Goal: Transaction & Acquisition: Download file/media

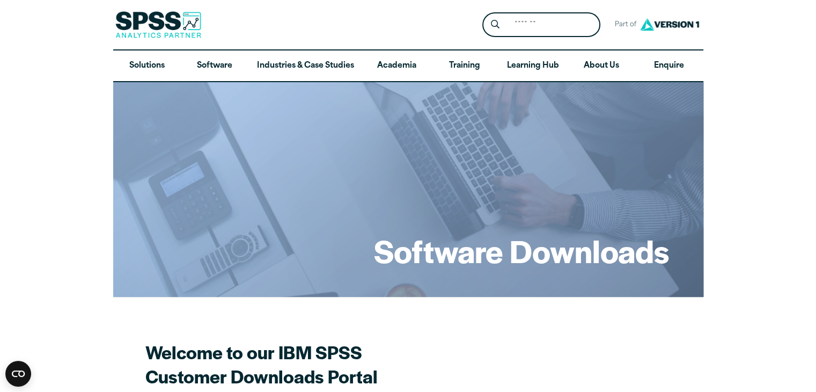
drag, startPoint x: 816, startPoint y: 78, endPoint x: 801, endPoint y: 128, distance: 52.1
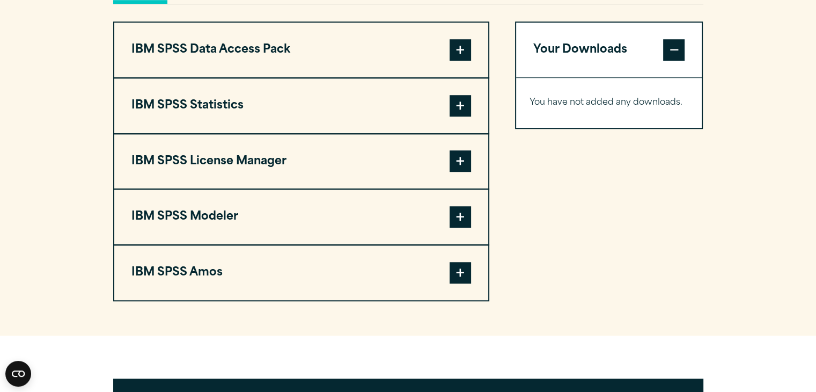
scroll to position [852, 0]
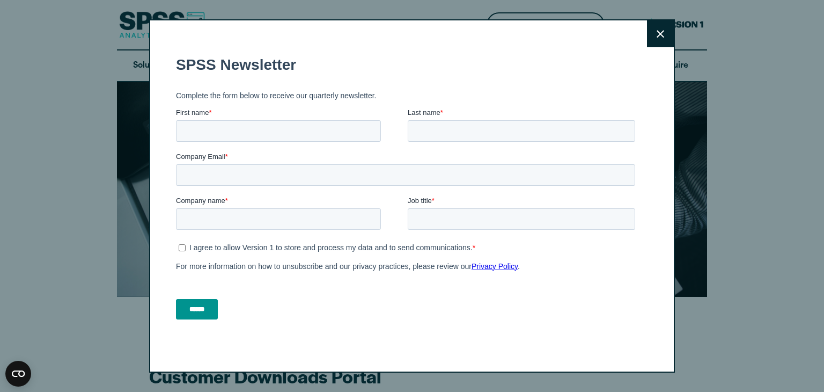
click at [647, 35] on button "Close" at bounding box center [660, 33] width 27 height 27
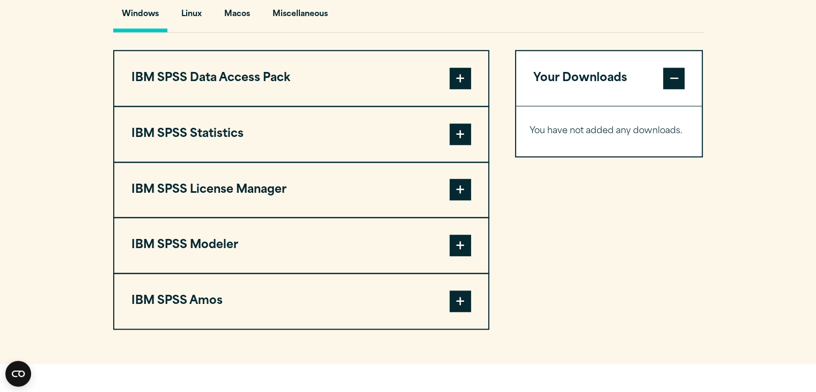
scroll to position [822, 0]
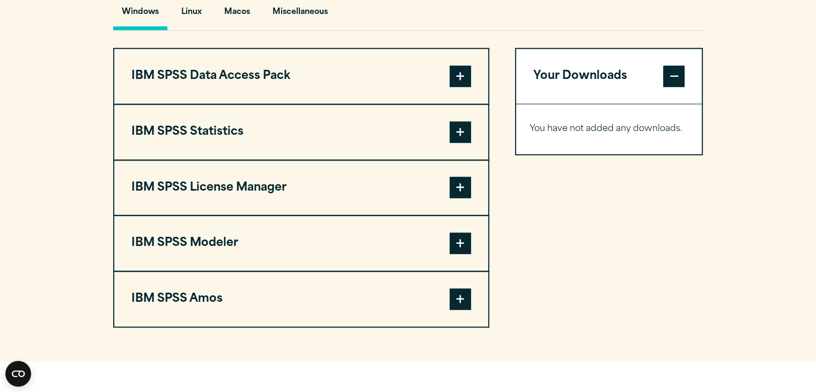
click at [456, 136] on span at bounding box center [460, 131] width 21 height 21
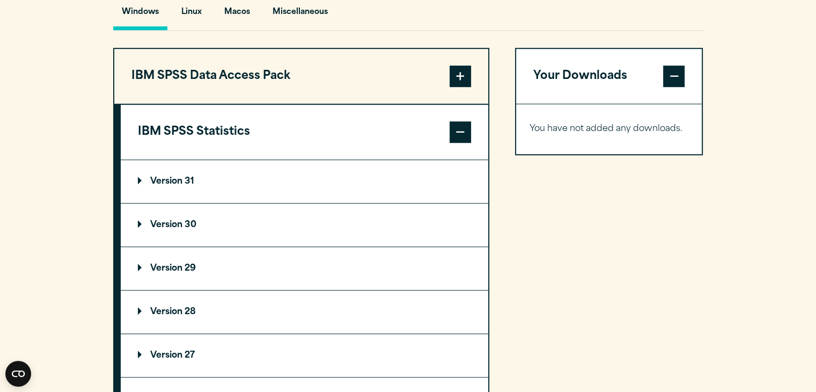
click at [169, 178] on p "Version 31" at bounding box center [166, 181] width 56 height 9
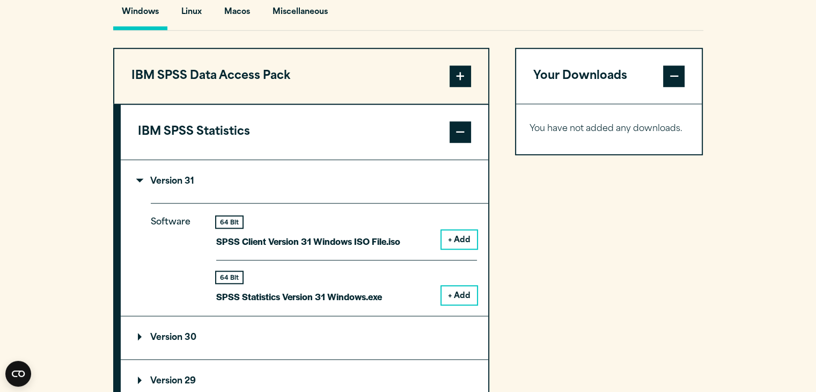
click at [460, 293] on button "+ Add" at bounding box center [459, 295] width 35 height 18
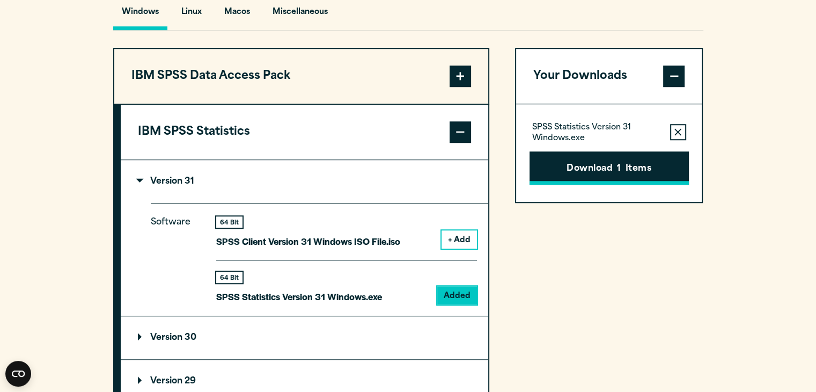
click at [599, 169] on button "Download 1 Items" at bounding box center [609, 167] width 159 height 33
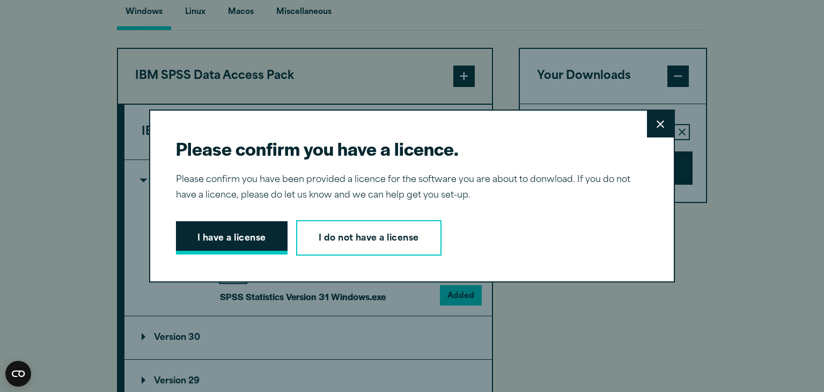
click at [222, 245] on button "I have a license" at bounding box center [232, 237] width 112 height 33
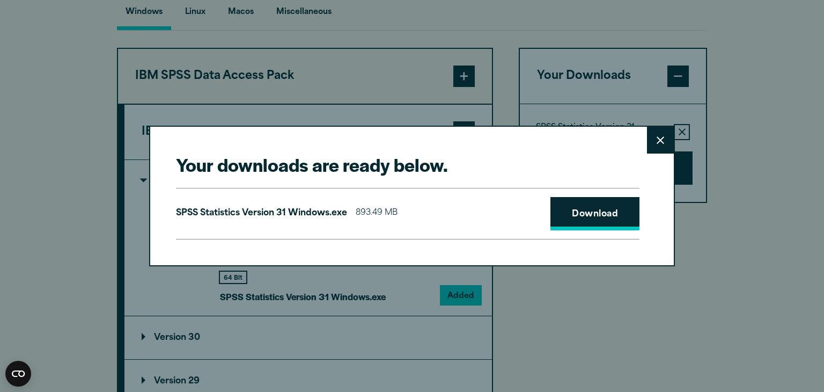
click at [576, 219] on link "Download" at bounding box center [595, 213] width 89 height 33
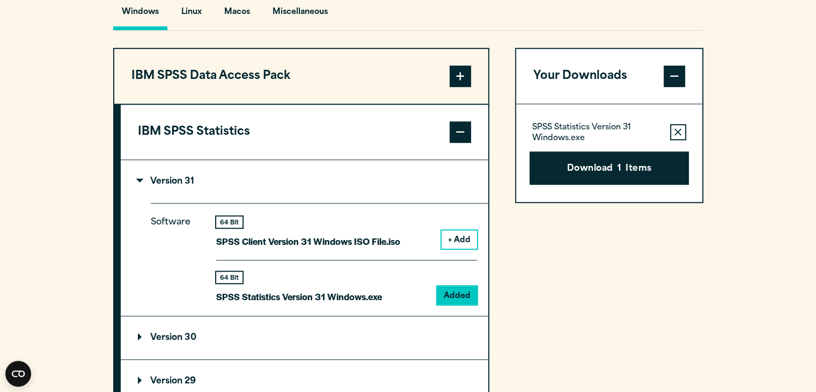
click at [746, 171] on div "Your downloads are ready below. Close SPSS Statistics Version 31 Windows.exe 89…" at bounding box center [408, 196] width 816 height 392
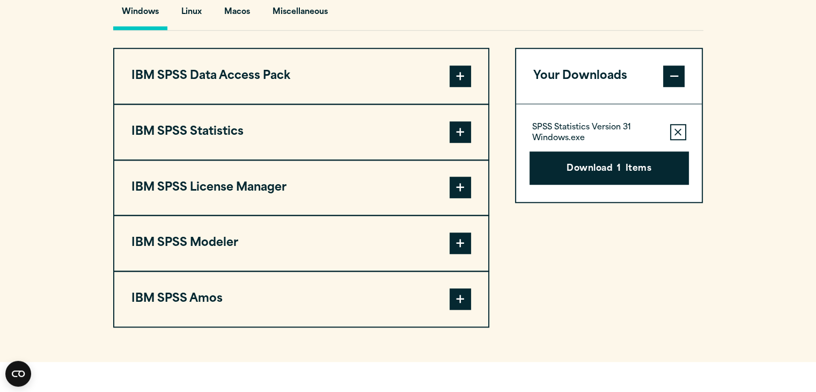
click at [467, 134] on span at bounding box center [460, 131] width 21 height 21
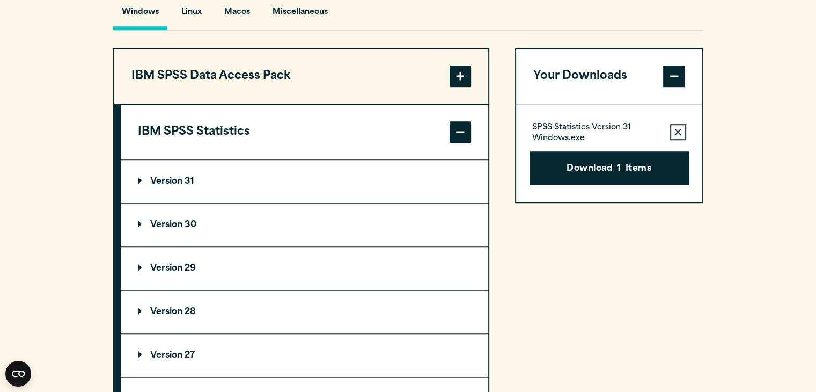
click at [187, 264] on p "Version 29" at bounding box center [167, 268] width 58 height 9
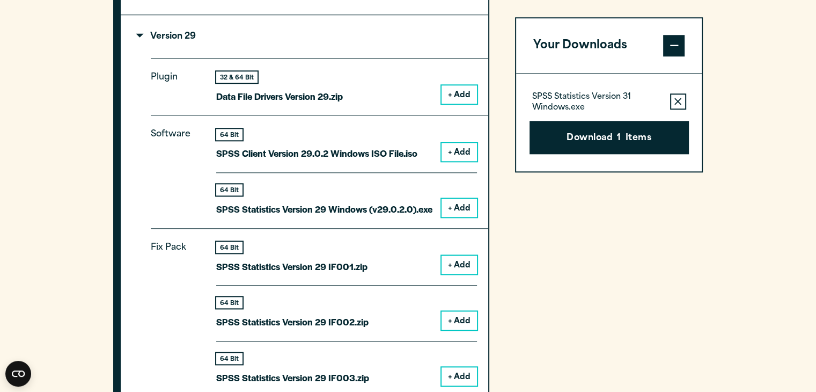
scroll to position [1057, 0]
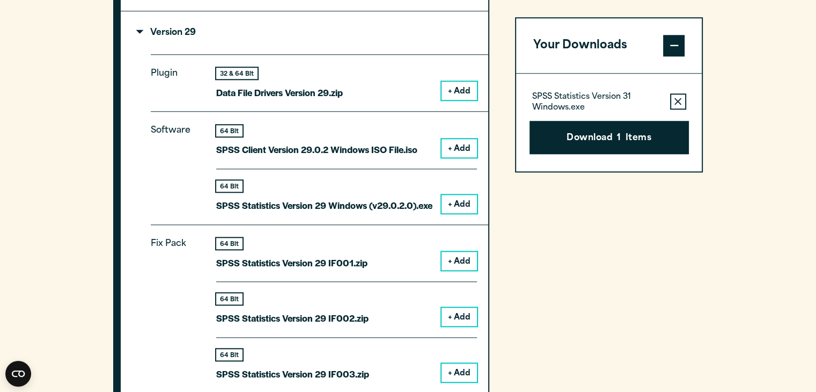
click at [455, 204] on button "+ Add" at bounding box center [459, 204] width 35 height 18
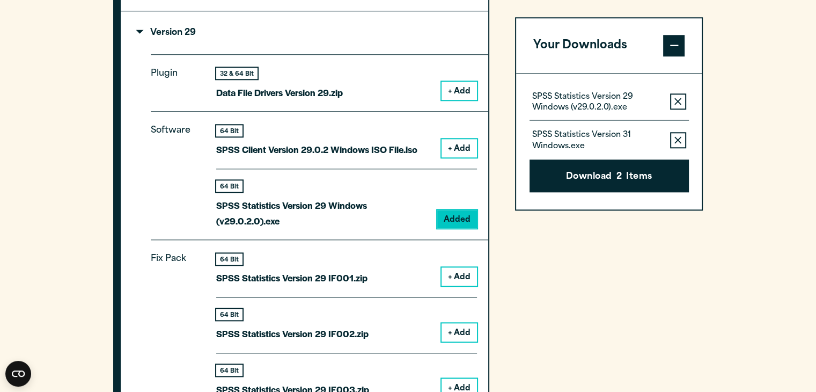
click at [680, 141] on icon "button" at bounding box center [678, 139] width 7 height 7
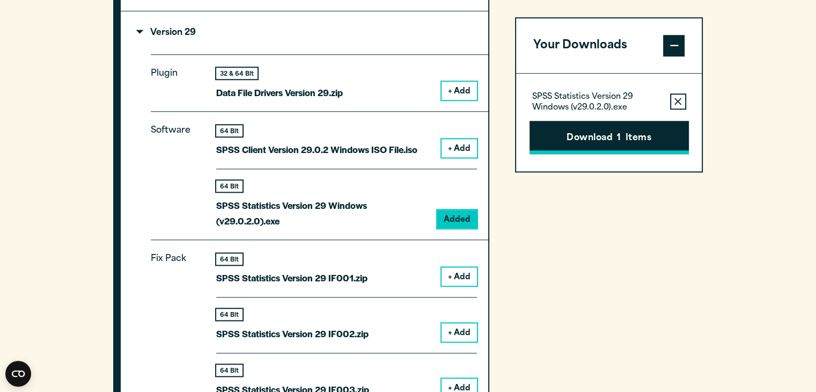
click at [659, 142] on button "Download 1 Items" at bounding box center [609, 137] width 159 height 33
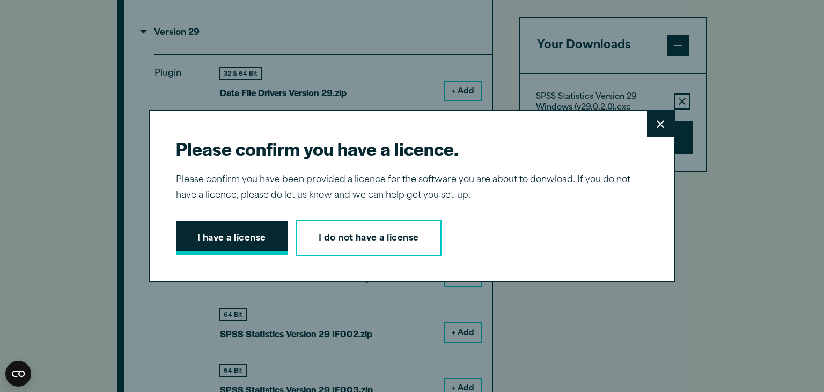
click at [232, 242] on button "I have a license" at bounding box center [232, 237] width 112 height 33
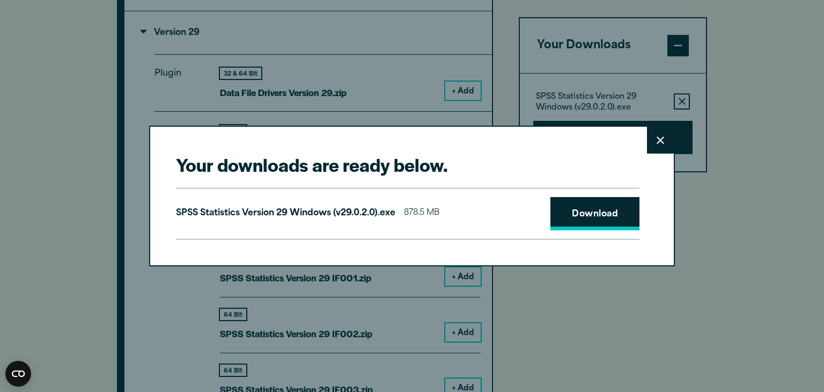
click at [567, 212] on link "Download" at bounding box center [595, 213] width 89 height 33
click at [498, 152] on div "Your downloads are ready below. Close SPSS Statistics Version 29 Windows (v29.0…" at bounding box center [412, 196] width 526 height 140
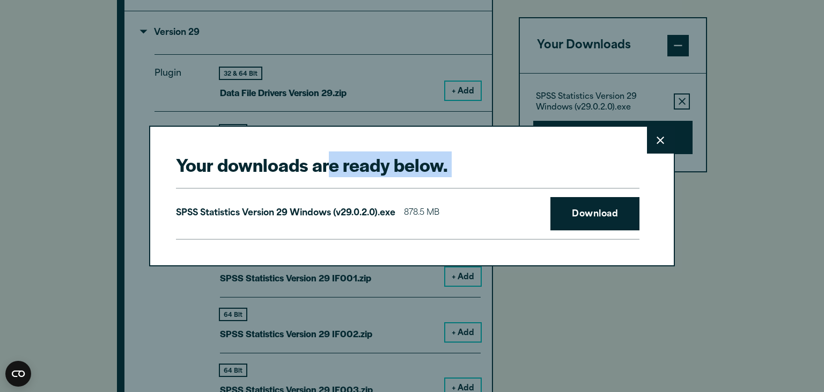
click at [498, 152] on div "Your downloads are ready below. Close SPSS Statistics Version 29 Windows (v29.0…" at bounding box center [412, 196] width 526 height 140
click at [505, 150] on div "Your downloads are ready below. Close SPSS Statistics Version 29 Windows (v29.0…" at bounding box center [412, 196] width 526 height 140
click at [660, 149] on button "Close" at bounding box center [660, 140] width 27 height 27
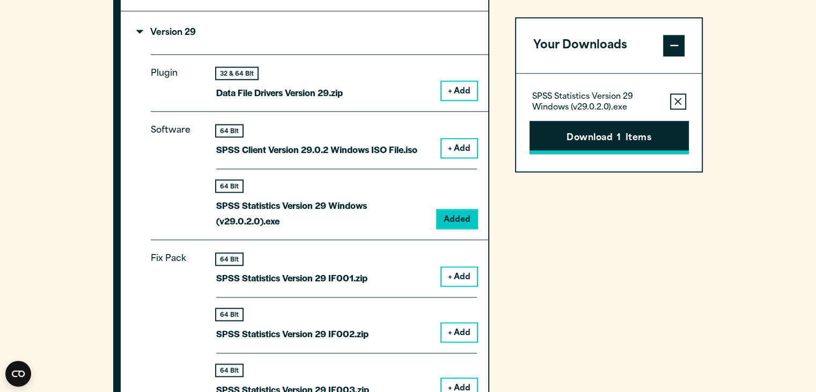
click at [646, 137] on button "Download 1 Items" at bounding box center [609, 137] width 159 height 33
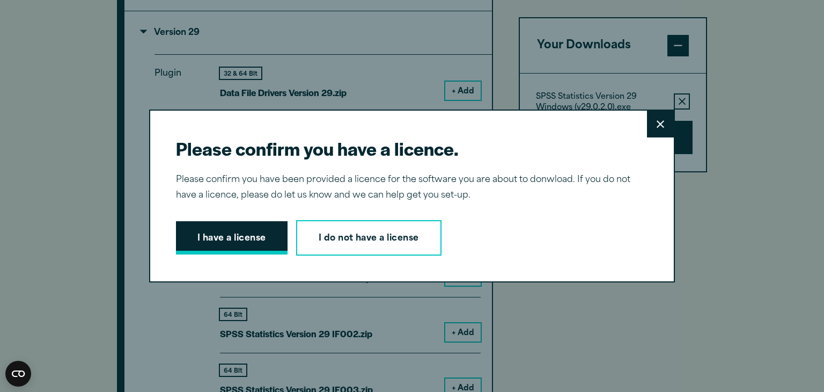
click at [262, 247] on button "I have a license" at bounding box center [232, 237] width 112 height 33
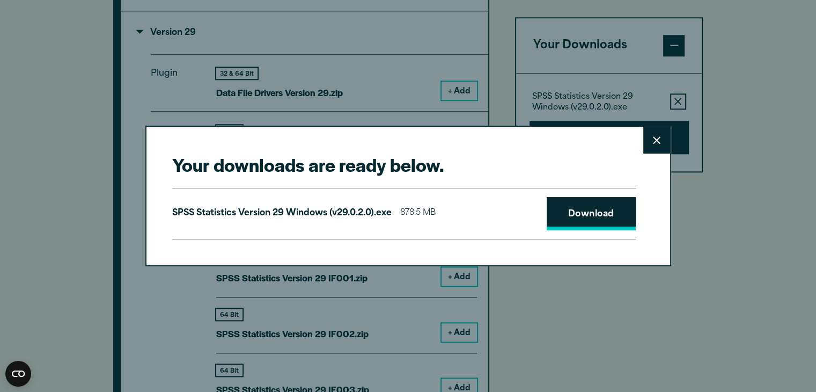
click at [580, 212] on link "Download" at bounding box center [591, 213] width 89 height 33
click at [662, 142] on button "Close" at bounding box center [656, 140] width 27 height 27
